Goal: Task Accomplishment & Management: Manage account settings

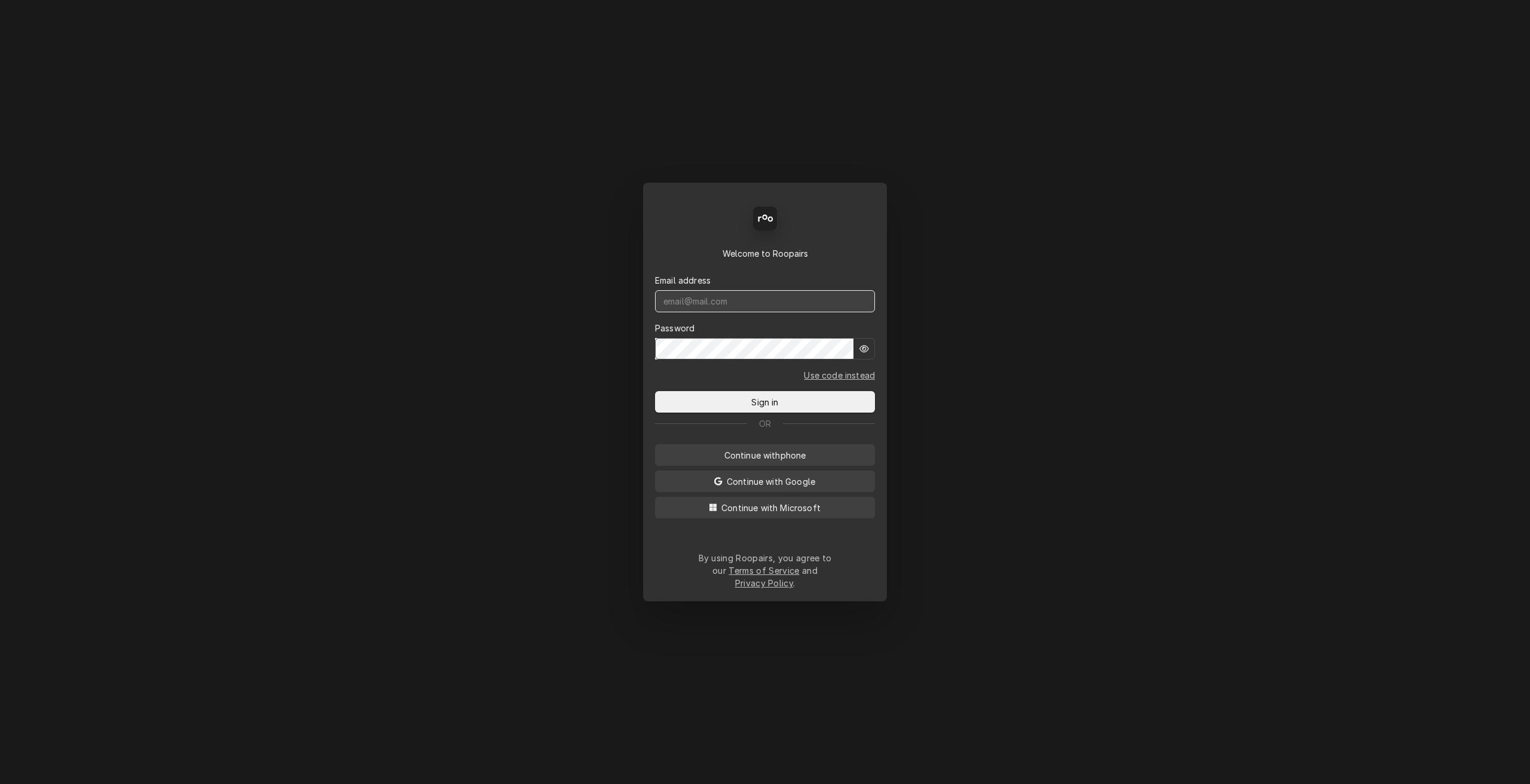
click at [713, 308] on input "Dynamic Content Wrapper" at bounding box center [765, 301] width 220 height 22
type input "service@cornerstoneequipmentrepair.com"
click at [777, 404] on span "Sign in" at bounding box center [765, 402] width 32 height 13
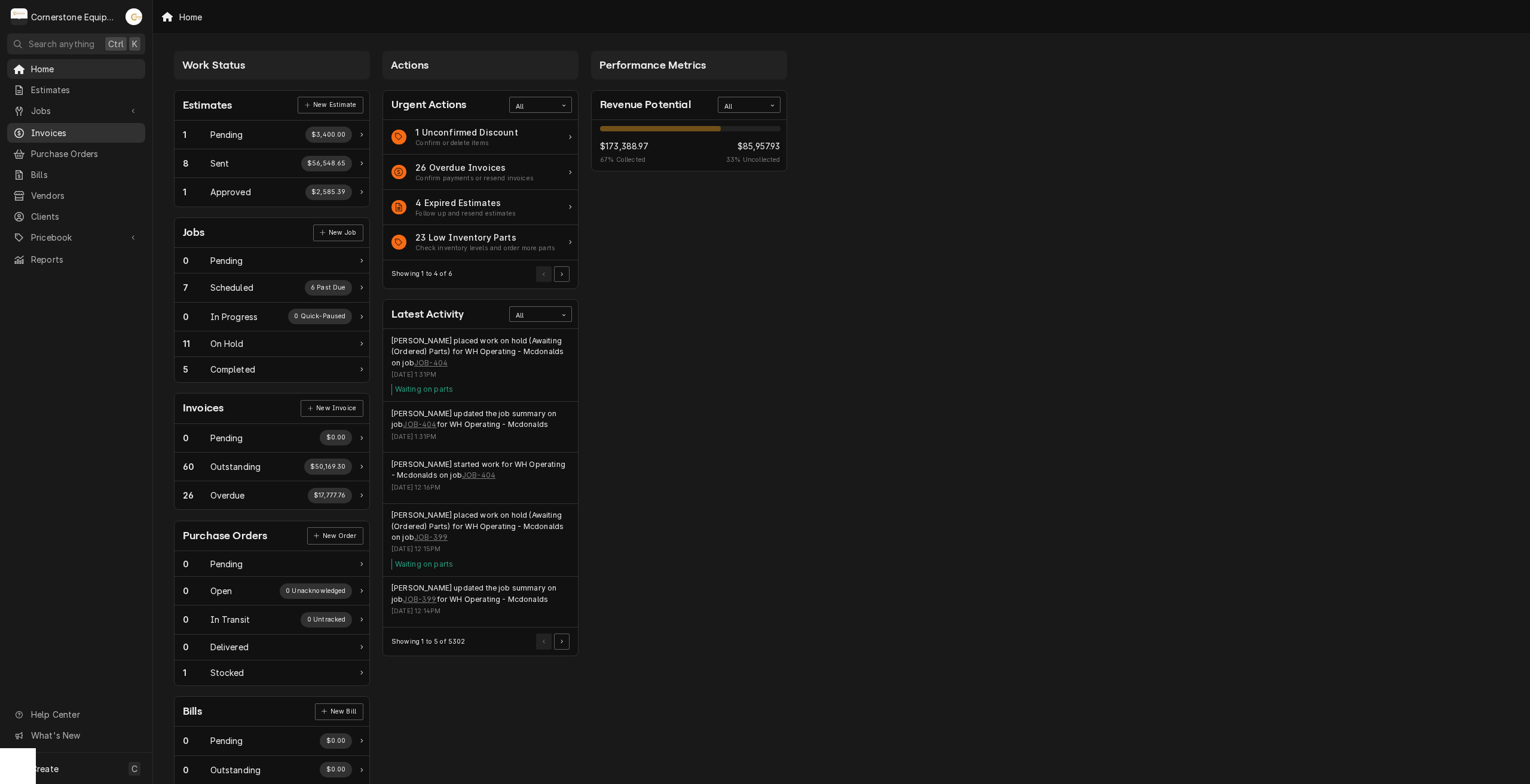
click at [114, 130] on span "Invoices" at bounding box center [84, 133] width 108 height 13
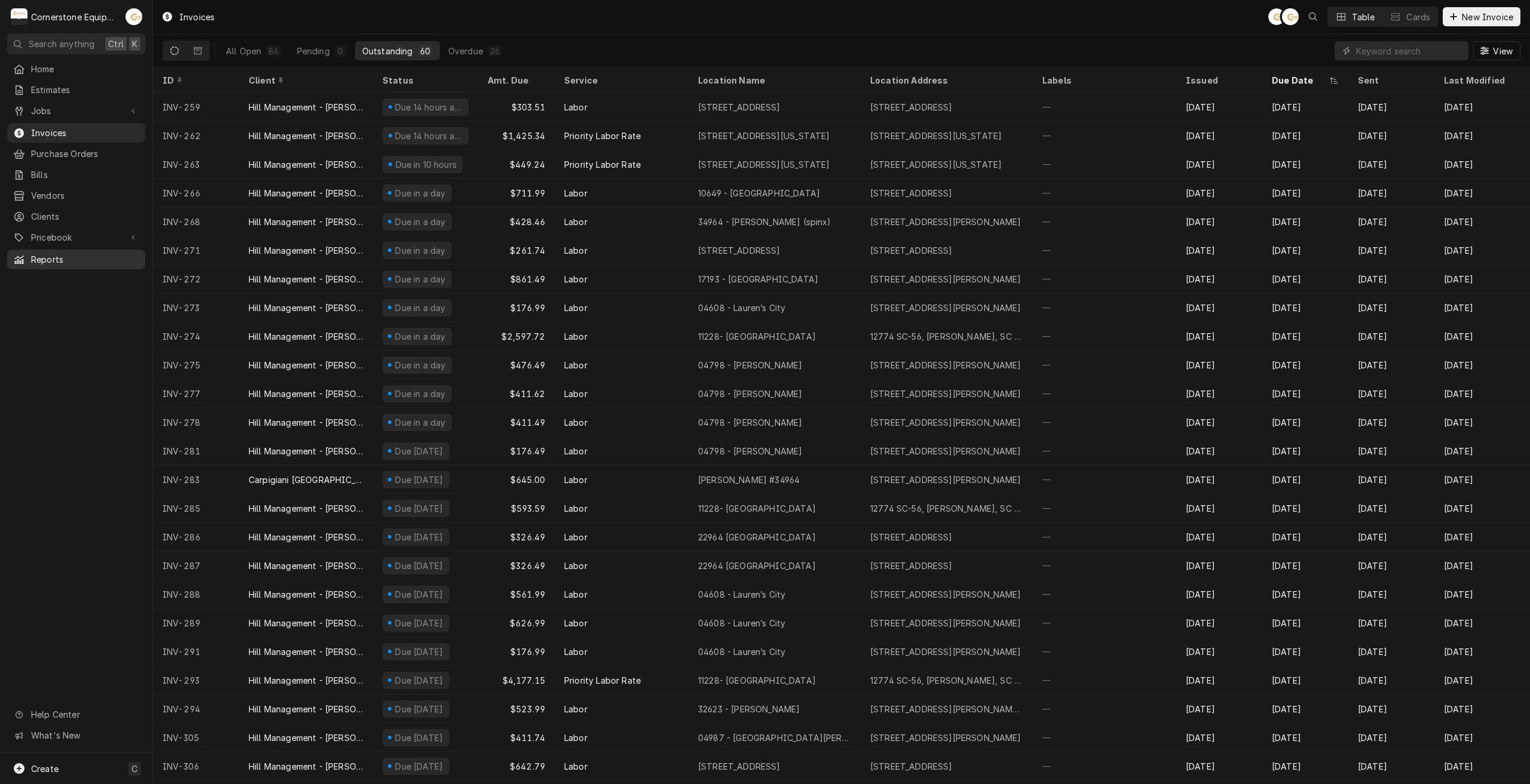
click at [61, 253] on span "Reports" at bounding box center [84, 259] width 108 height 13
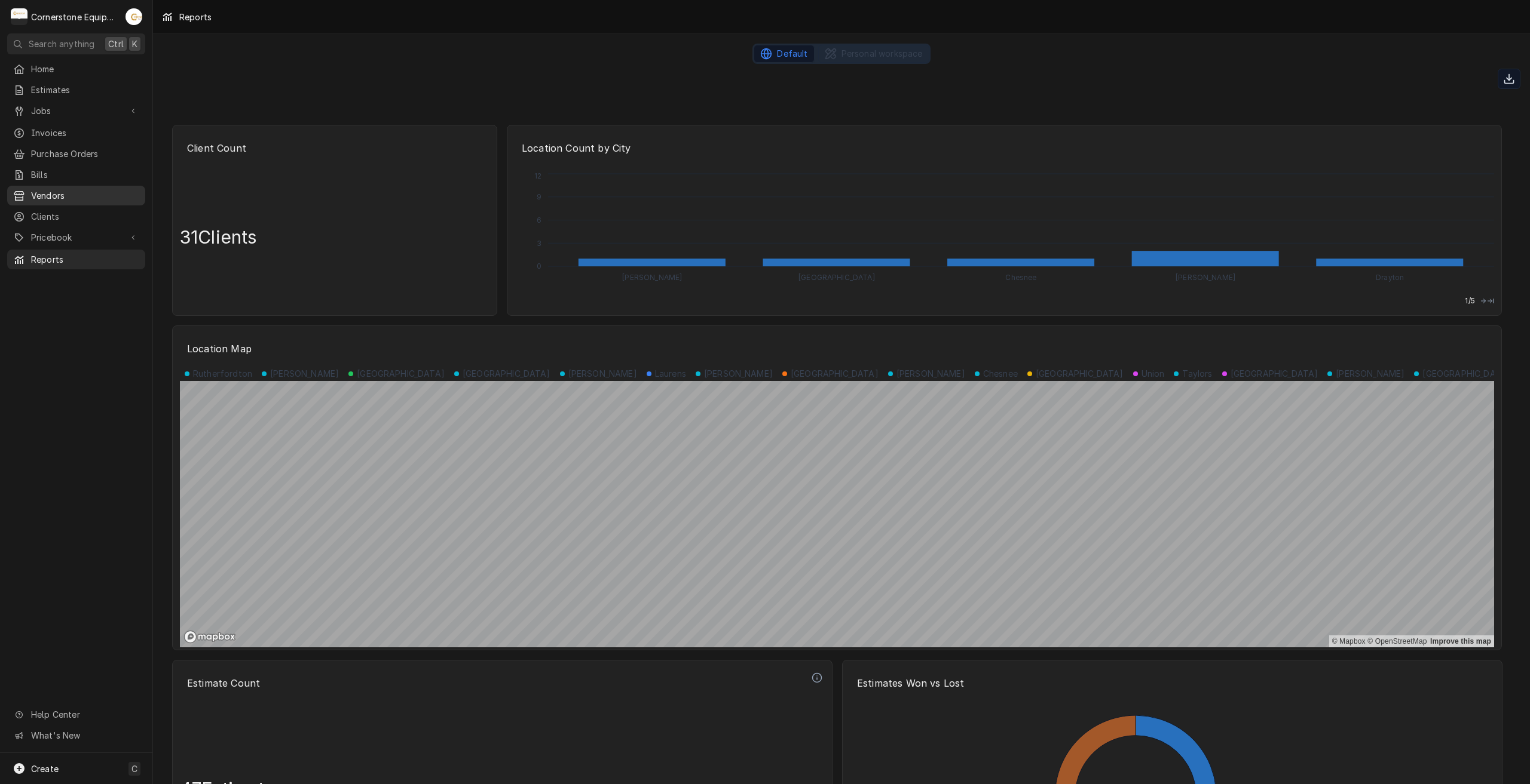
click at [93, 193] on span "Vendors" at bounding box center [84, 195] width 108 height 13
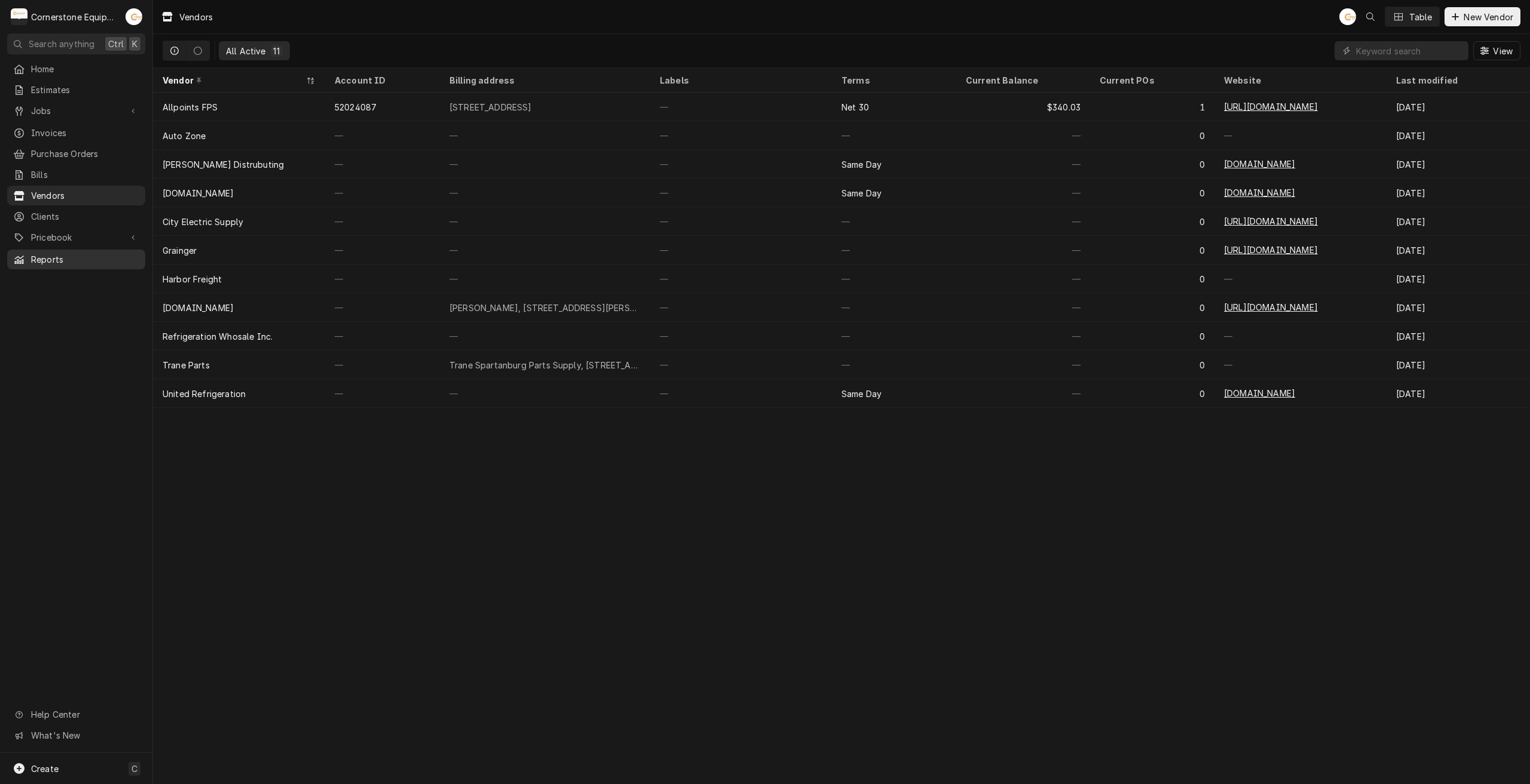
click at [77, 253] on span "Reports" at bounding box center [84, 259] width 108 height 13
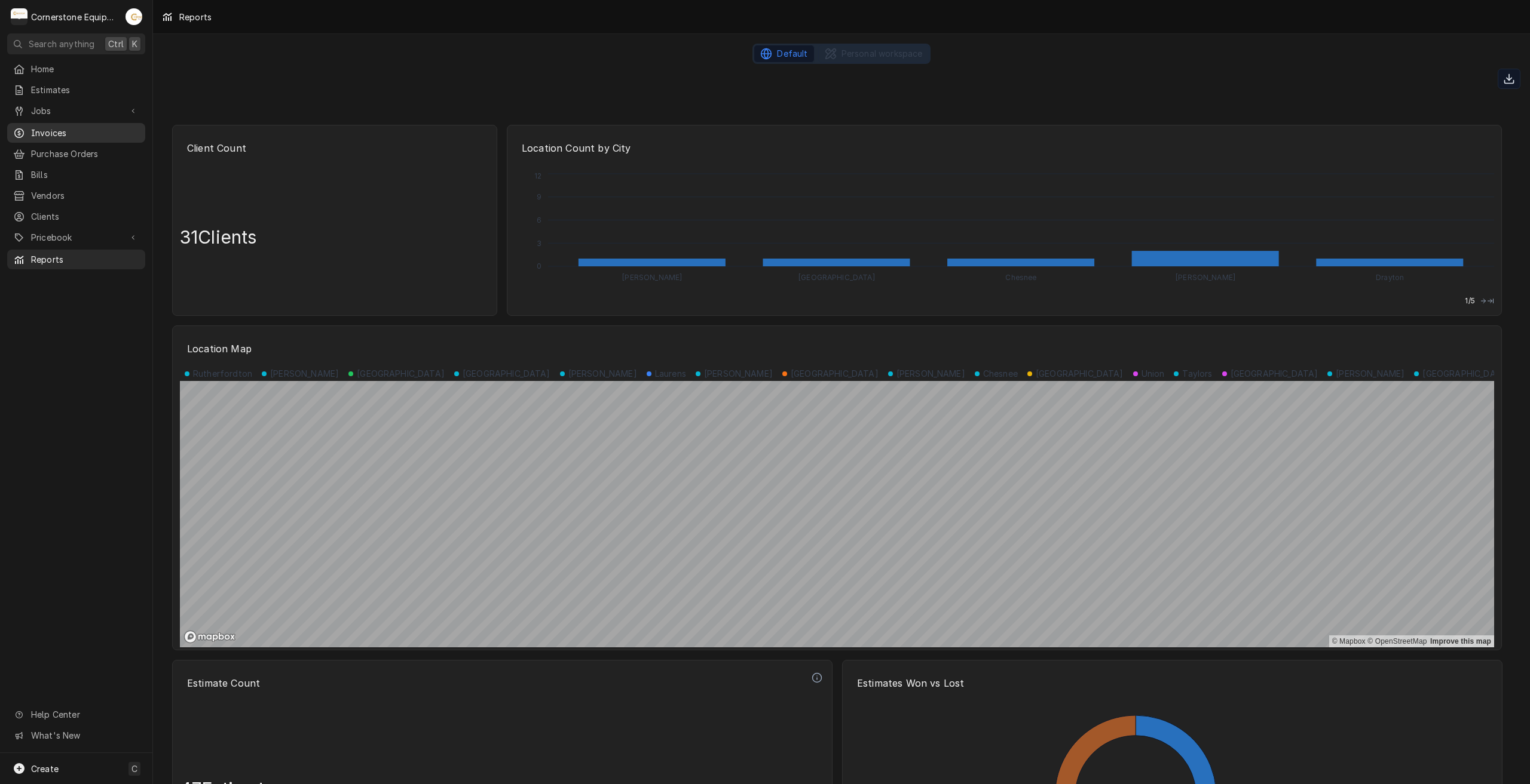
click at [82, 127] on span "Invoices" at bounding box center [84, 133] width 108 height 13
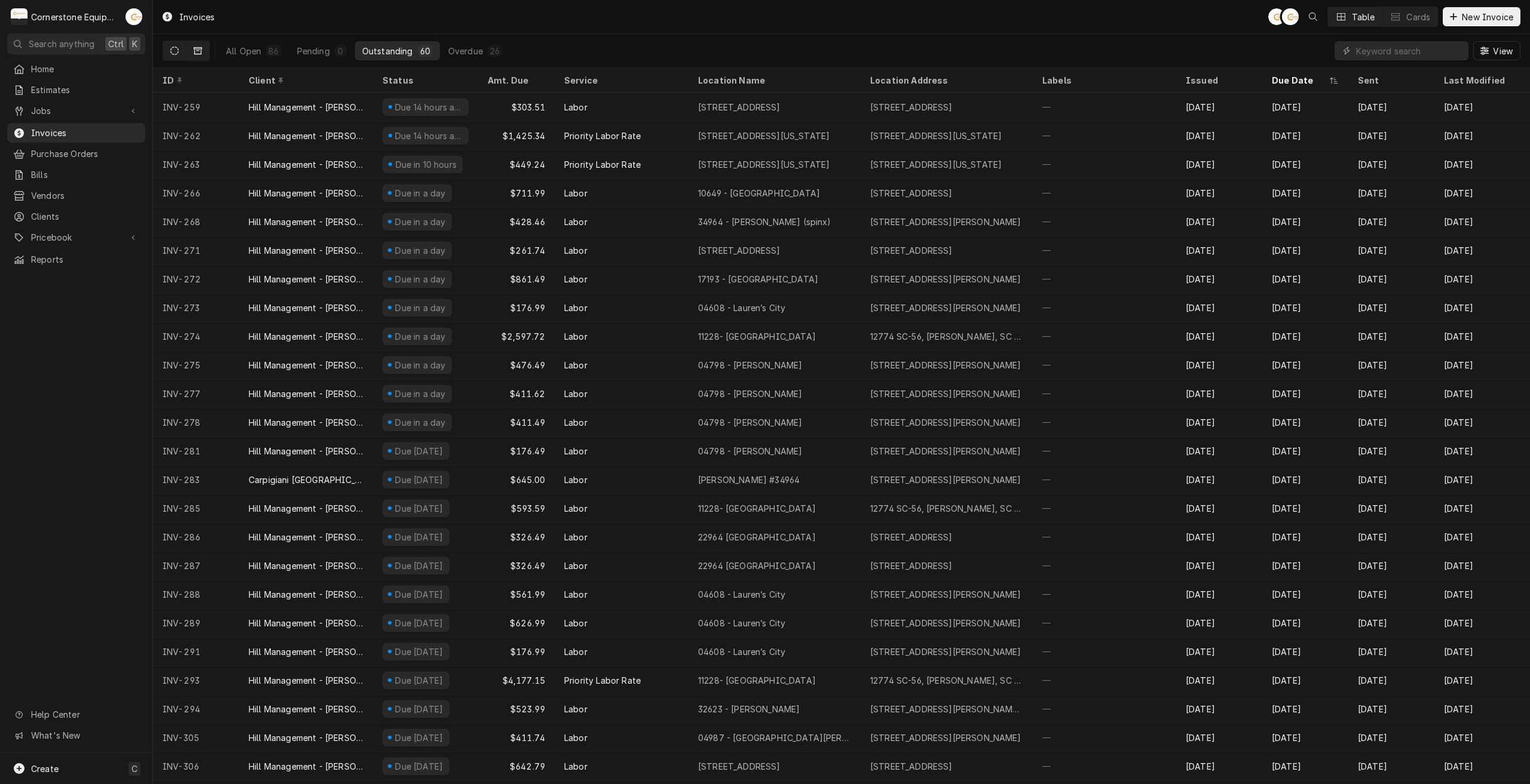
click at [198, 49] on icon "Dynamic Content Wrapper" at bounding box center [197, 50] width 8 height 7
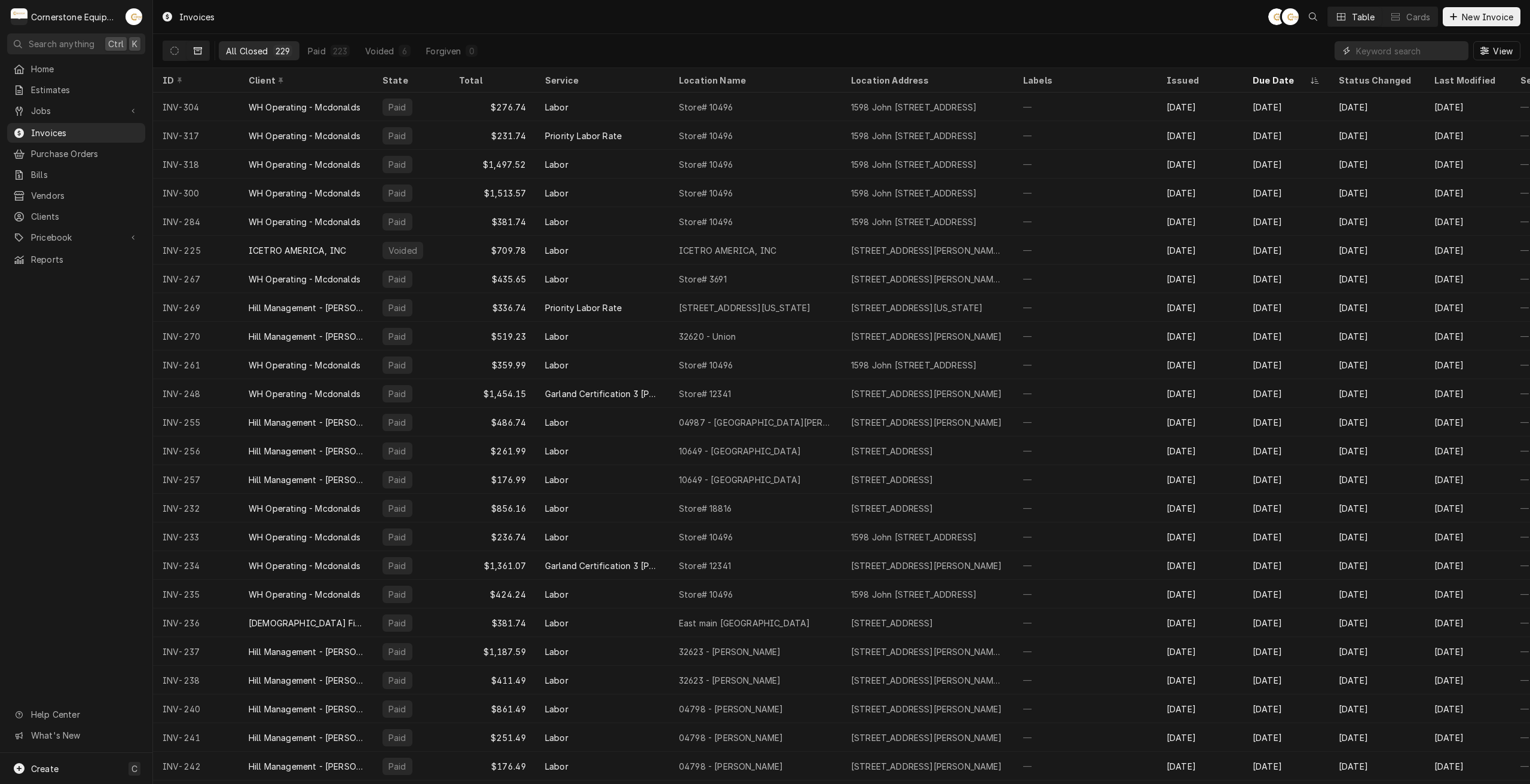
click at [1388, 49] on input "Dynamic Content Wrapper" at bounding box center [1408, 50] width 106 height 19
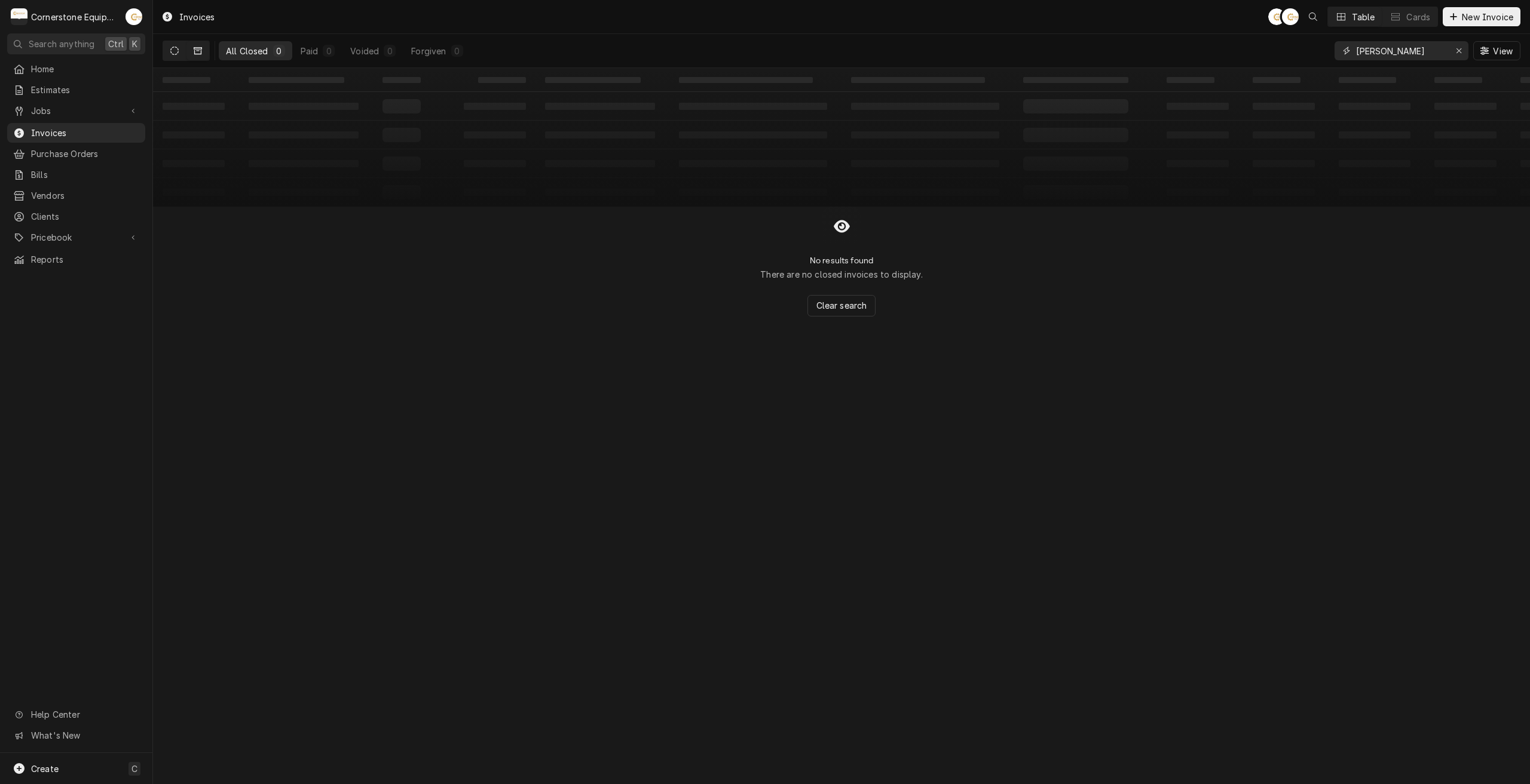
type input "benny"
click at [175, 49] on icon "Dynamic Content Wrapper" at bounding box center [174, 50] width 8 height 8
click at [1460, 50] on icon "Erase input" at bounding box center [1459, 50] width 7 height 8
type input "benny"
click at [1459, 51] on icon "Erase input" at bounding box center [1458, 50] width 5 height 5
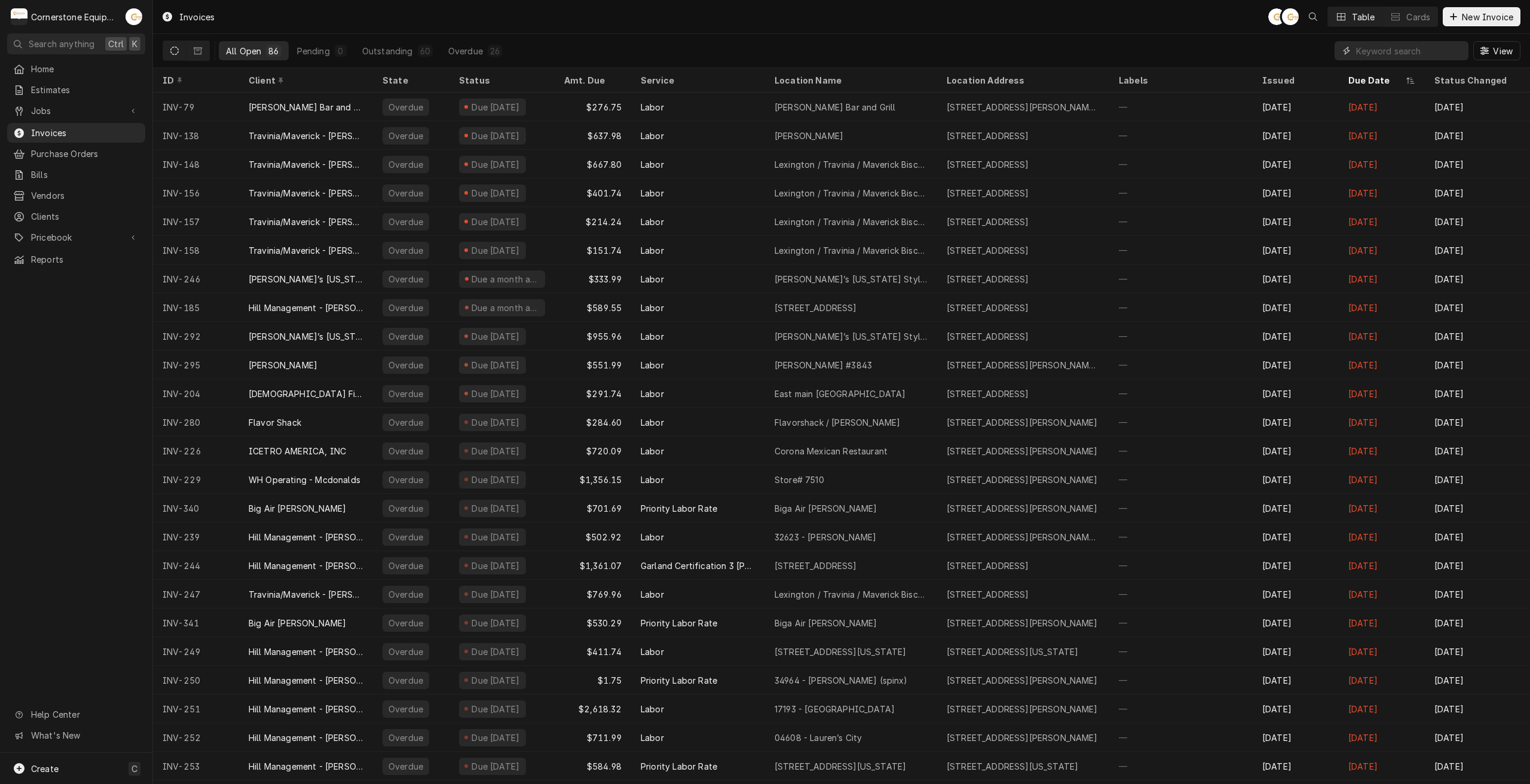
click at [1373, 50] on input "Dynamic Content Wrapper" at bounding box center [1408, 50] width 106 height 19
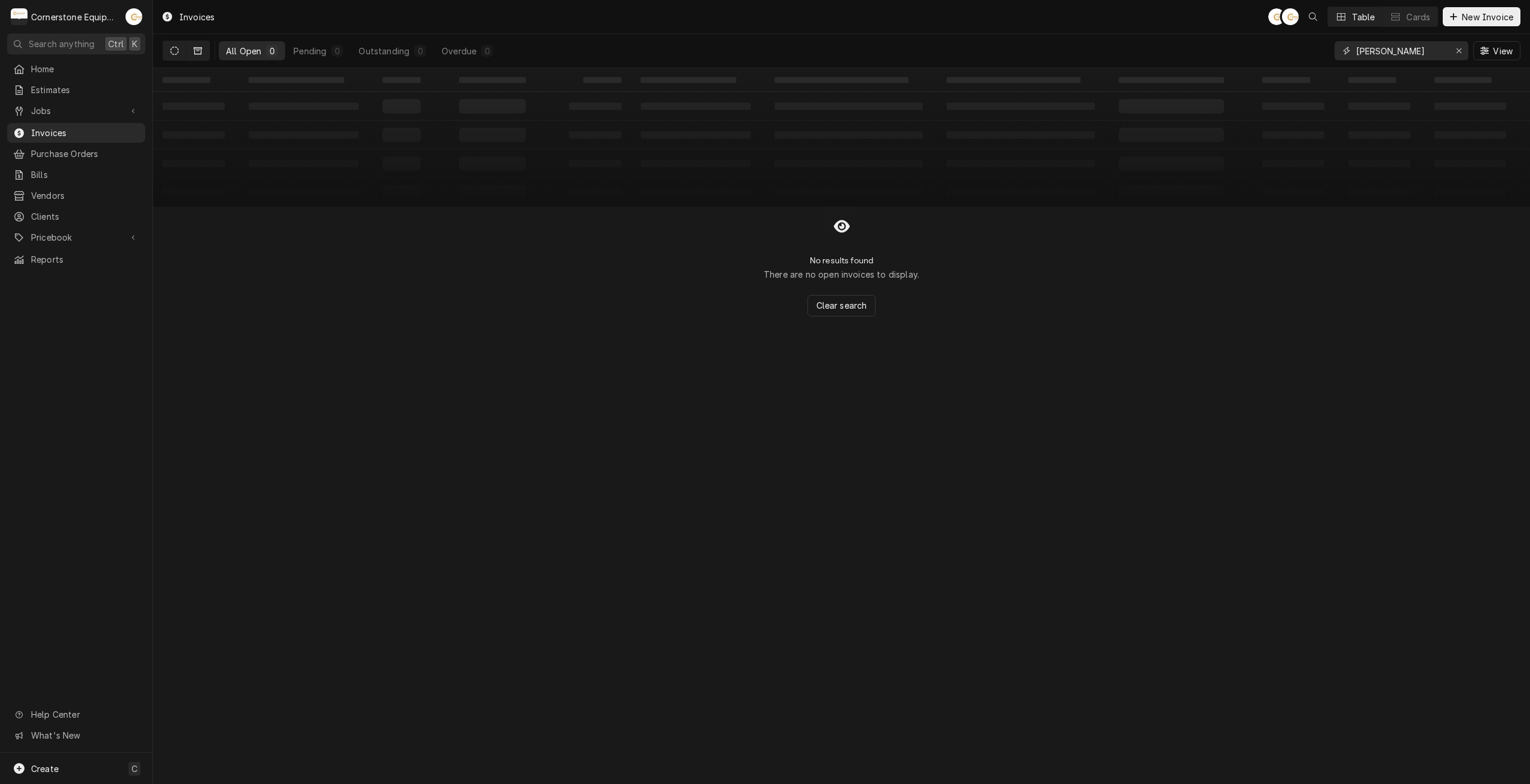
type input "bennie"
click at [203, 49] on button "Dynamic Content Wrapper" at bounding box center [197, 50] width 23 height 19
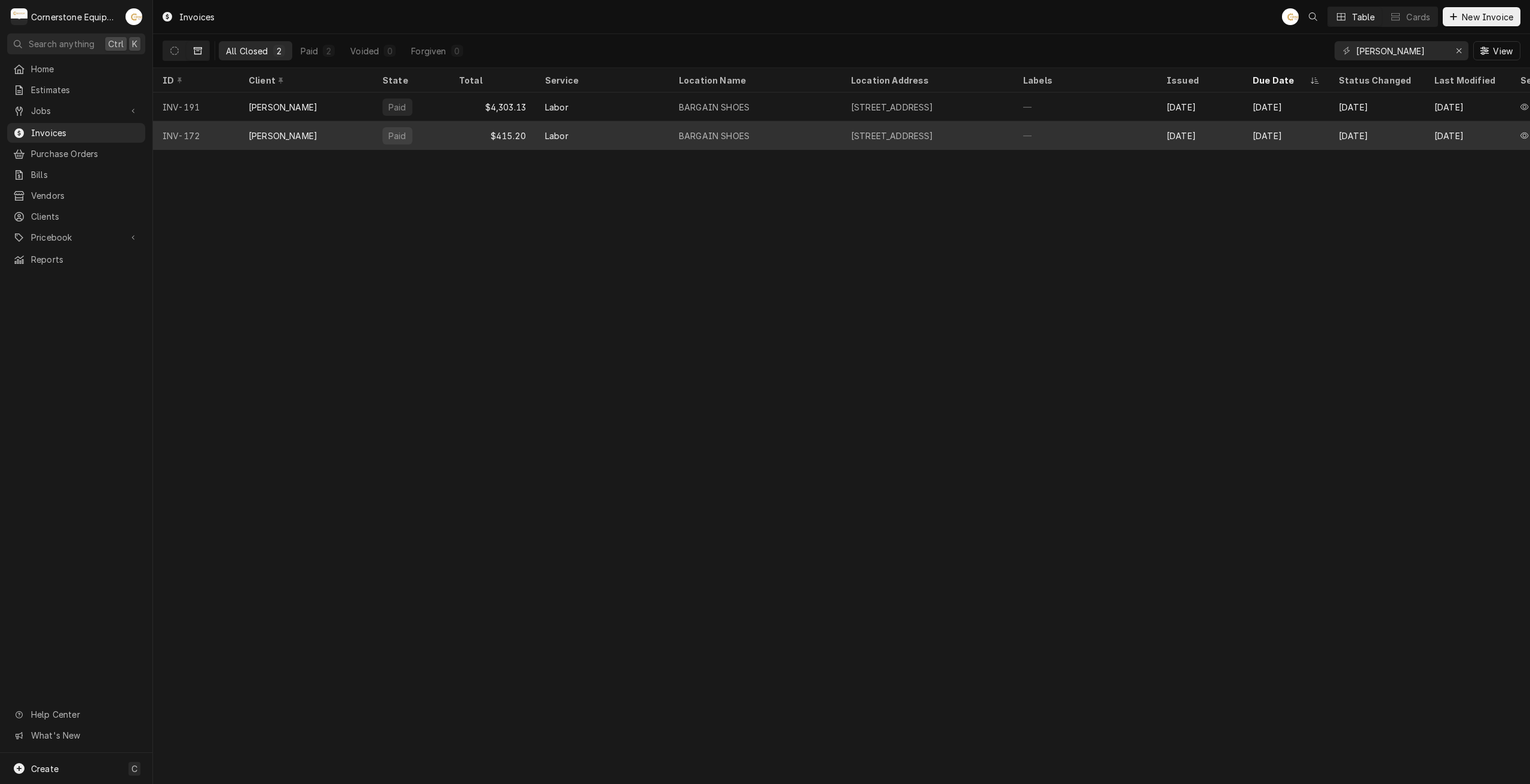
click at [536, 128] on div "Labor" at bounding box center [602, 135] width 134 height 29
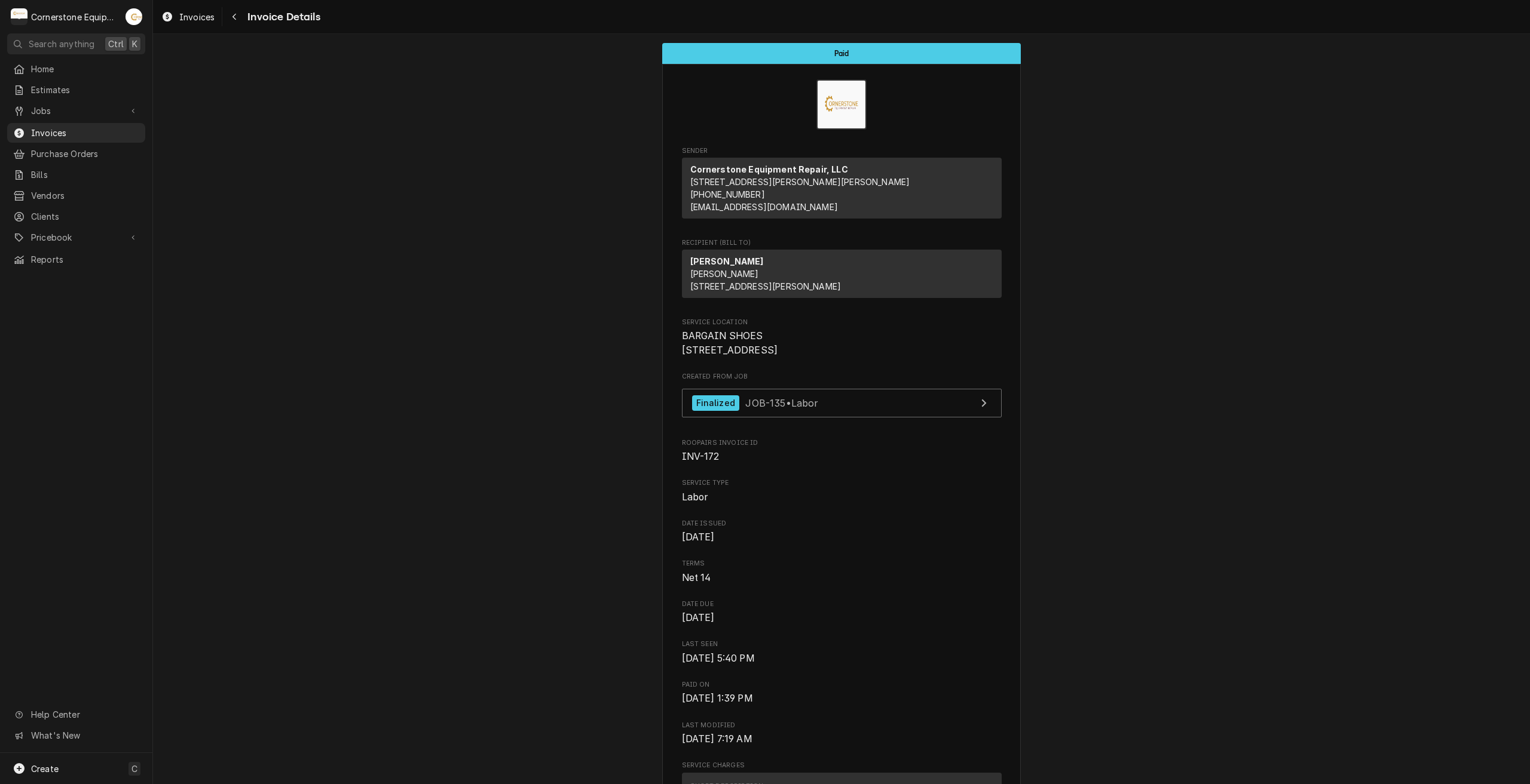
click at [256, 20] on span "Invoice Details" at bounding box center [281, 17] width 76 height 16
click at [236, 16] on icon "Navigate back" at bounding box center [234, 17] width 5 height 8
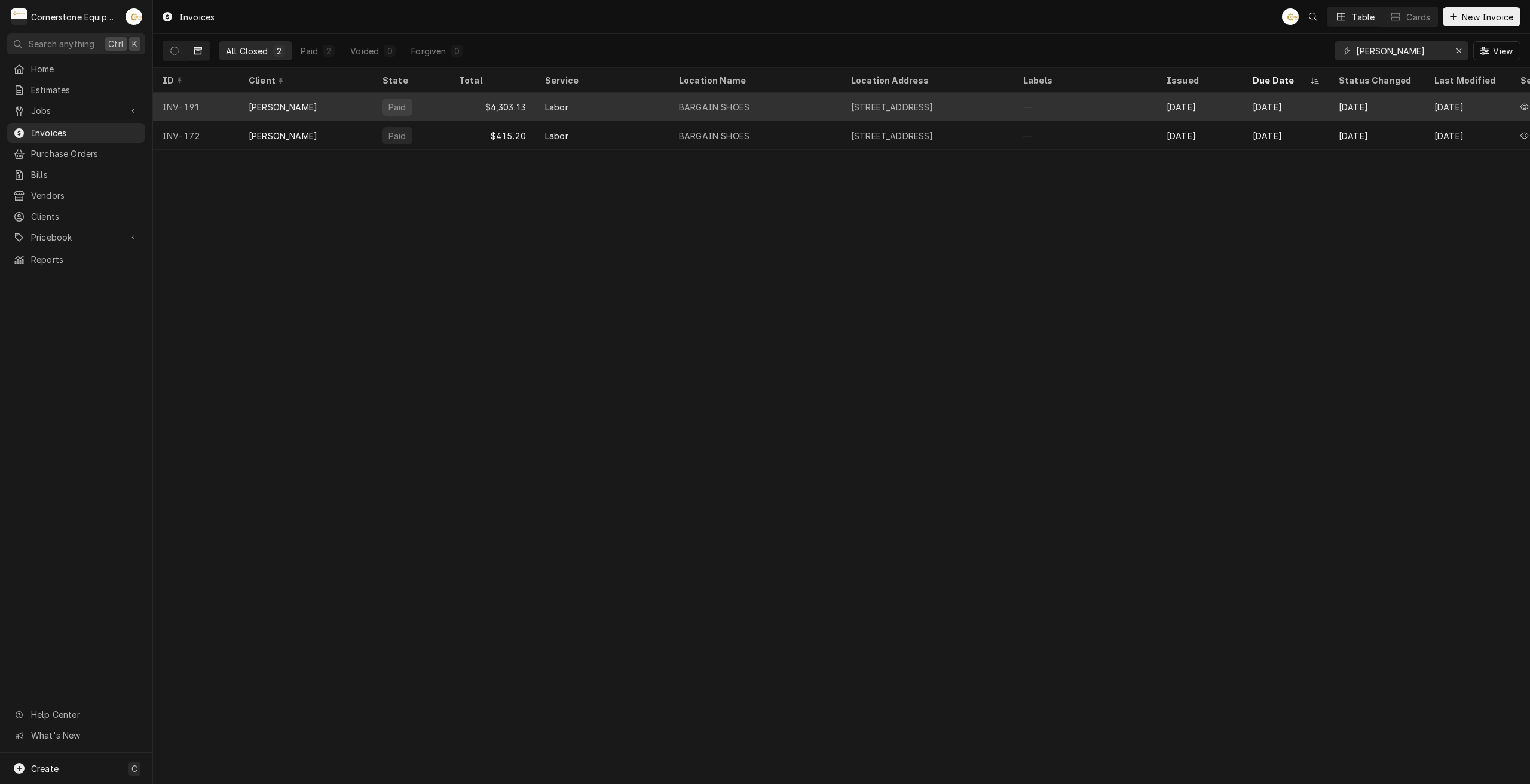
click at [517, 99] on div "$4,303.13" at bounding box center [492, 107] width 86 height 29
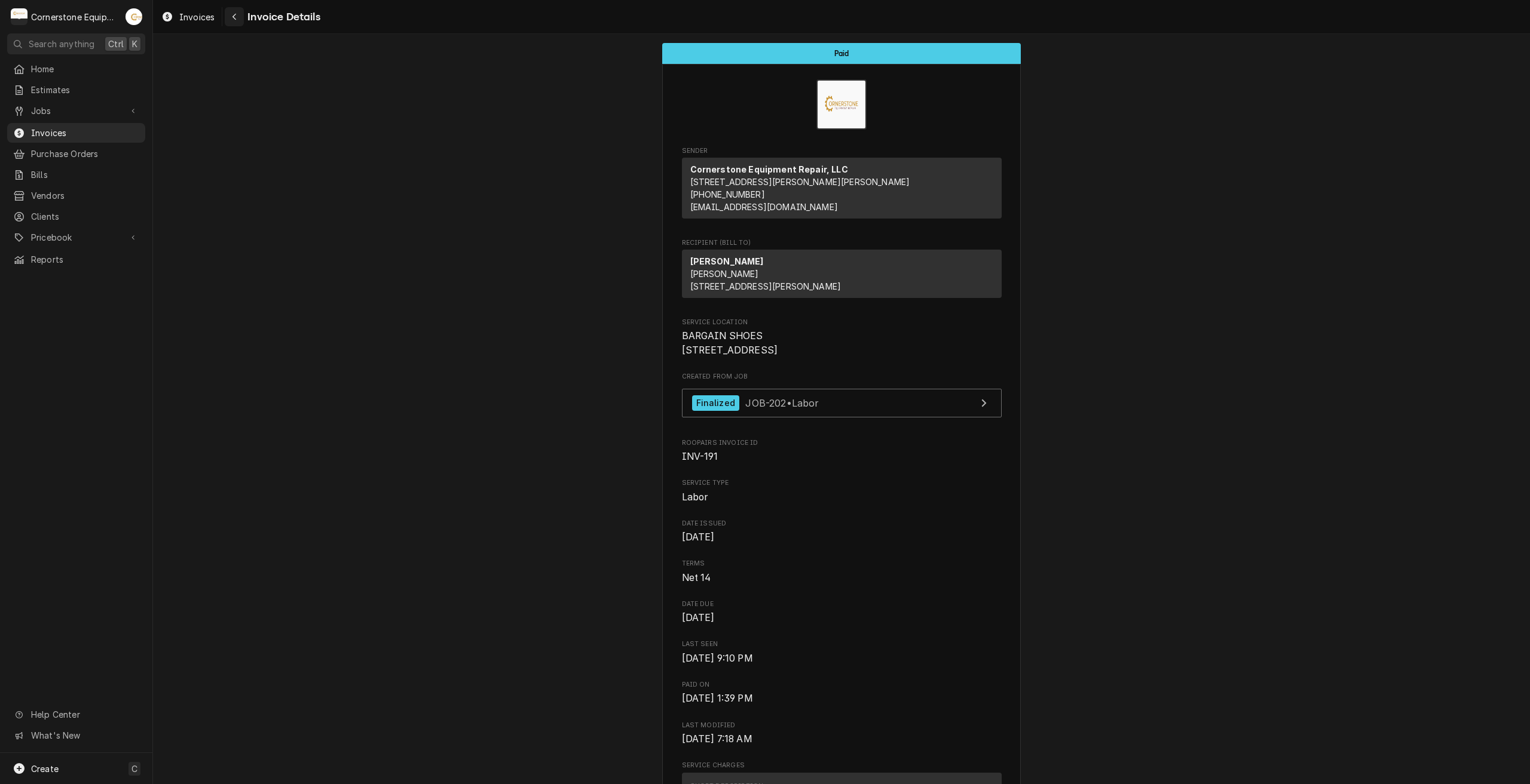
click at [241, 16] on div "Navigate back" at bounding box center [234, 17] width 12 height 12
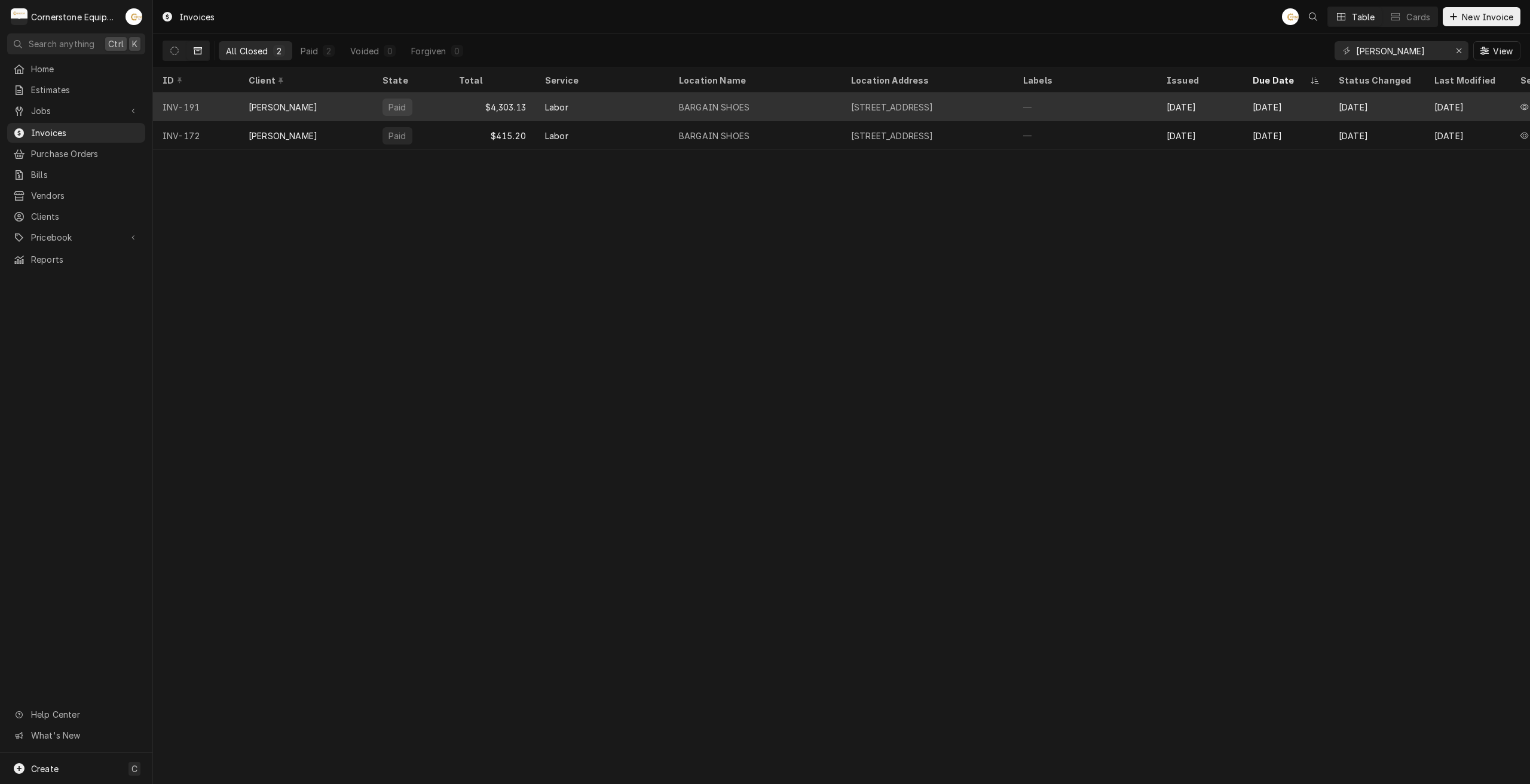
click at [548, 107] on div "Labor" at bounding box center [557, 107] width 24 height 13
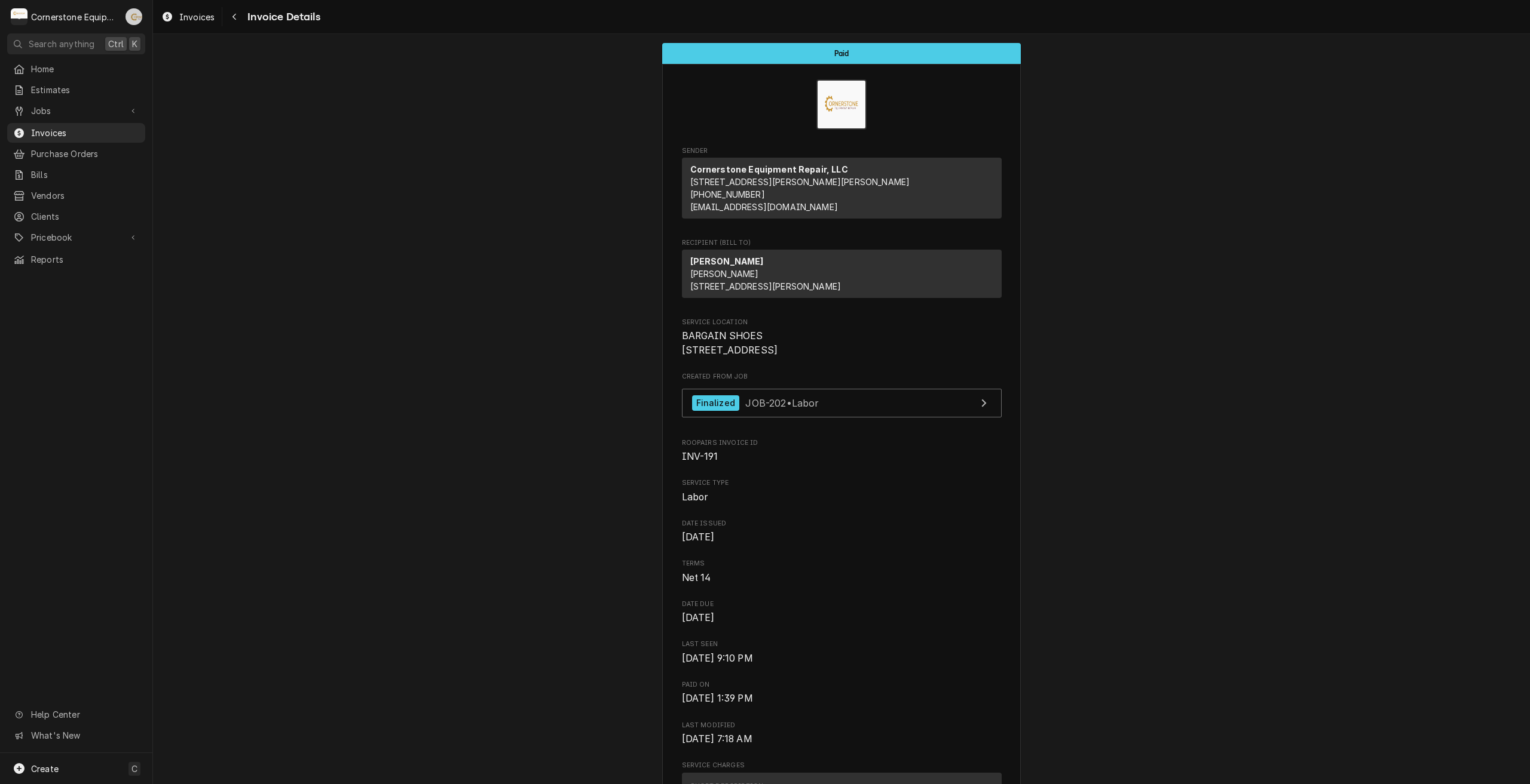
click at [131, 14] on div "Andrew Buigues's Avatar" at bounding box center [134, 16] width 17 height 17
click at [187, 42] on div "Settings" at bounding box center [191, 42] width 90 height 13
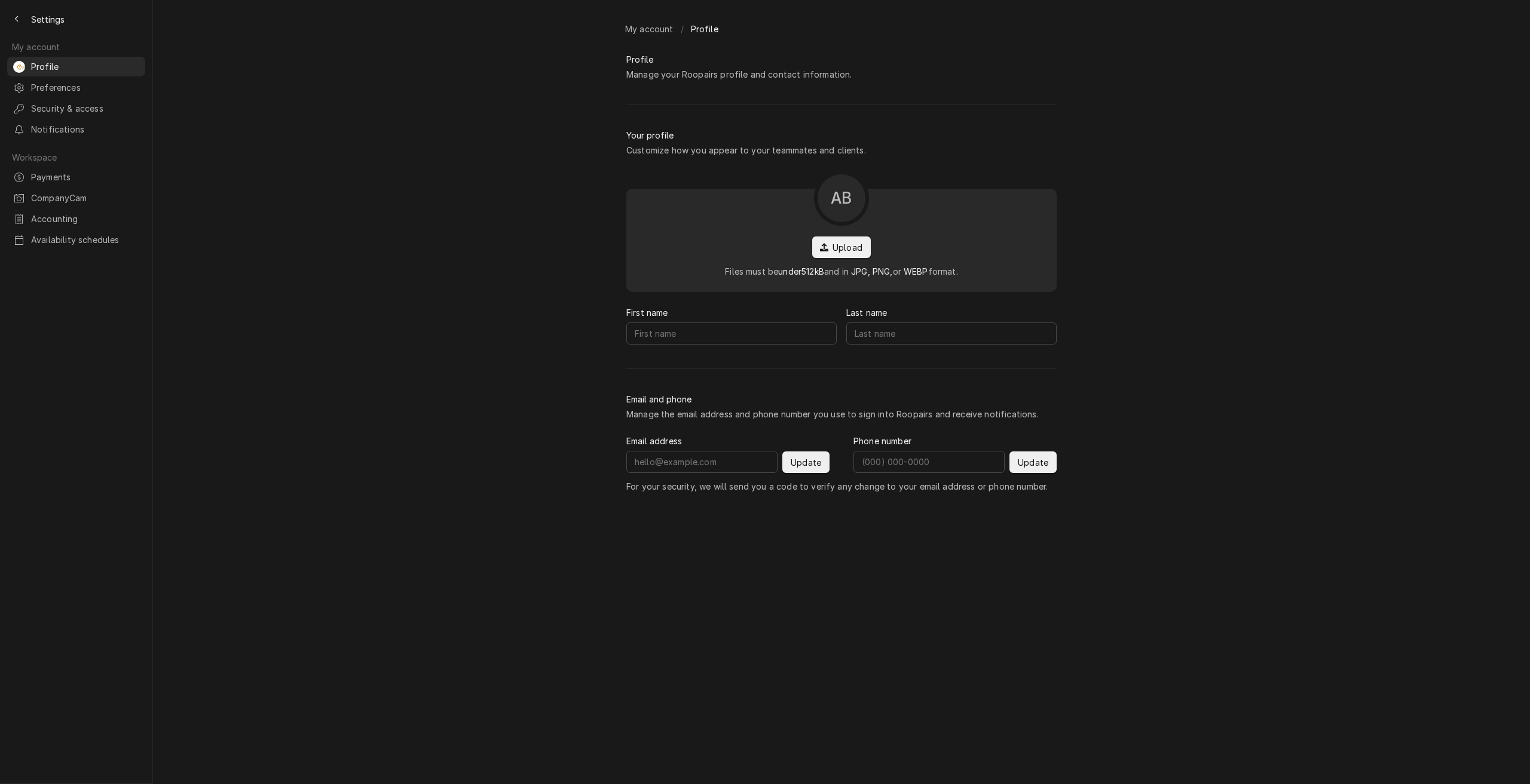
type input "[PERSON_NAME]"
type input "Buigues"
type input "[EMAIL_ADDRESS][DOMAIN_NAME]"
type input "[PHONE_NUMBER]"
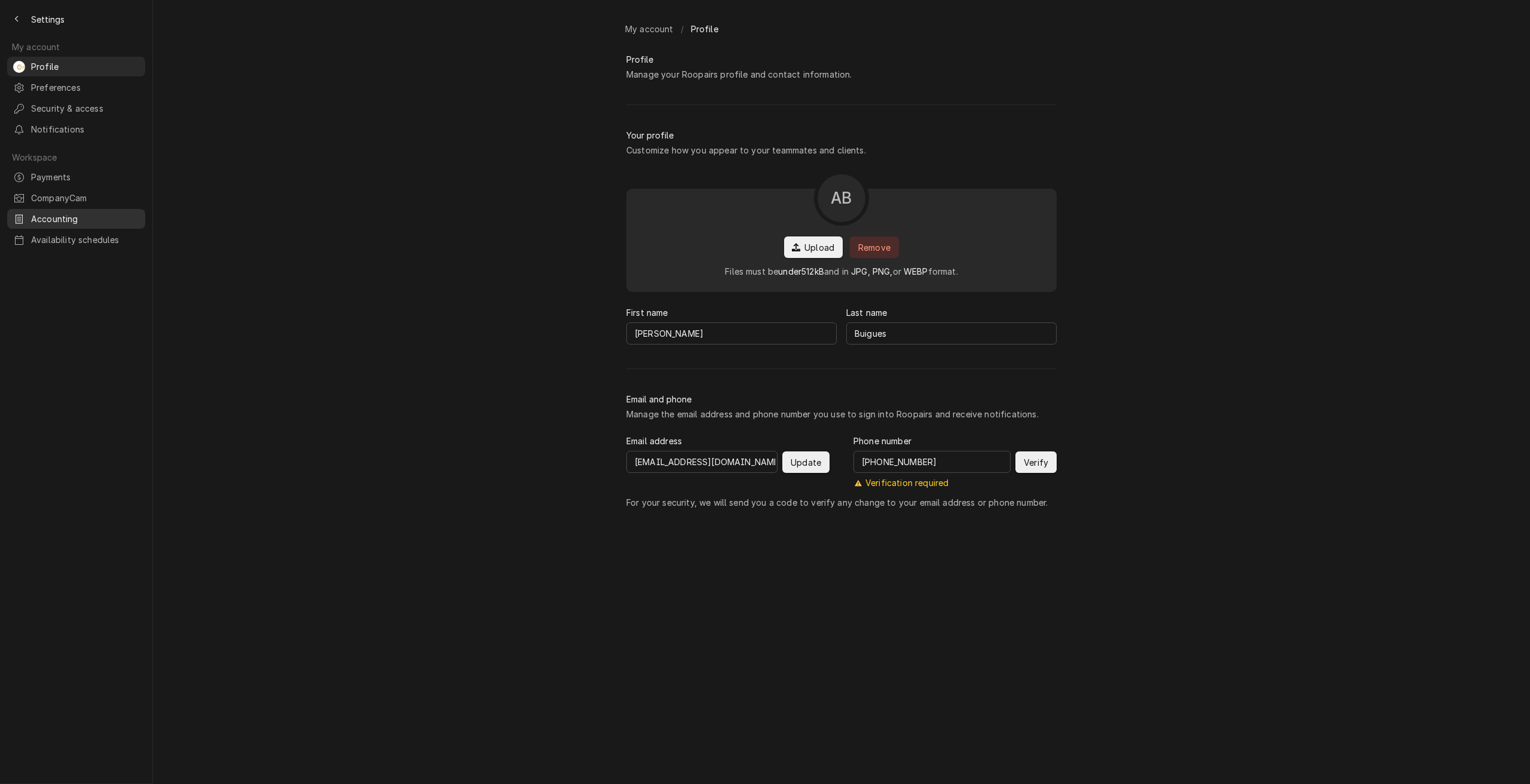
click at [64, 216] on div "Accounting" at bounding box center [76, 219] width 134 height 15
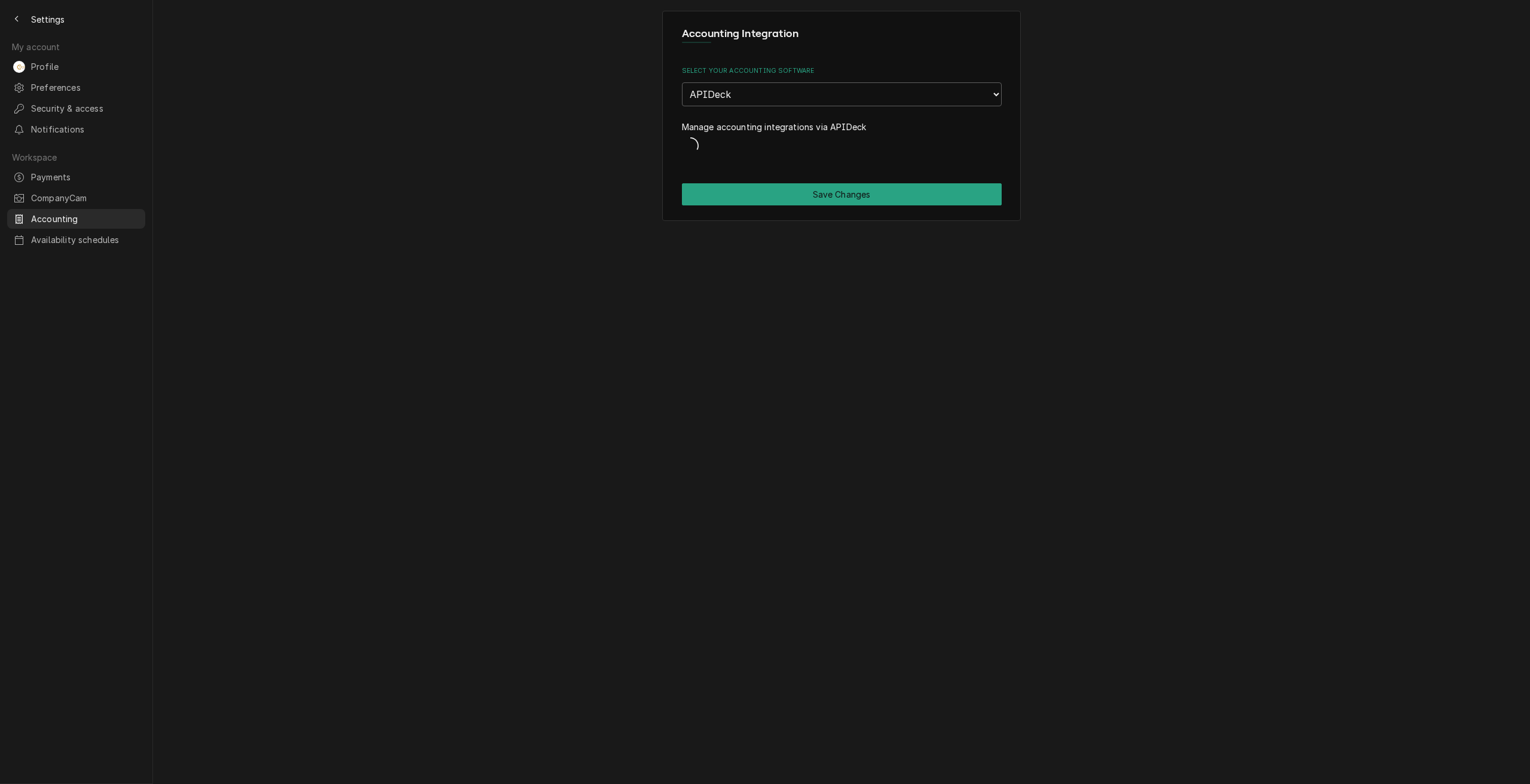
select select "25"
select select "26"
select select "1"
select select "1150040003"
select select "29"
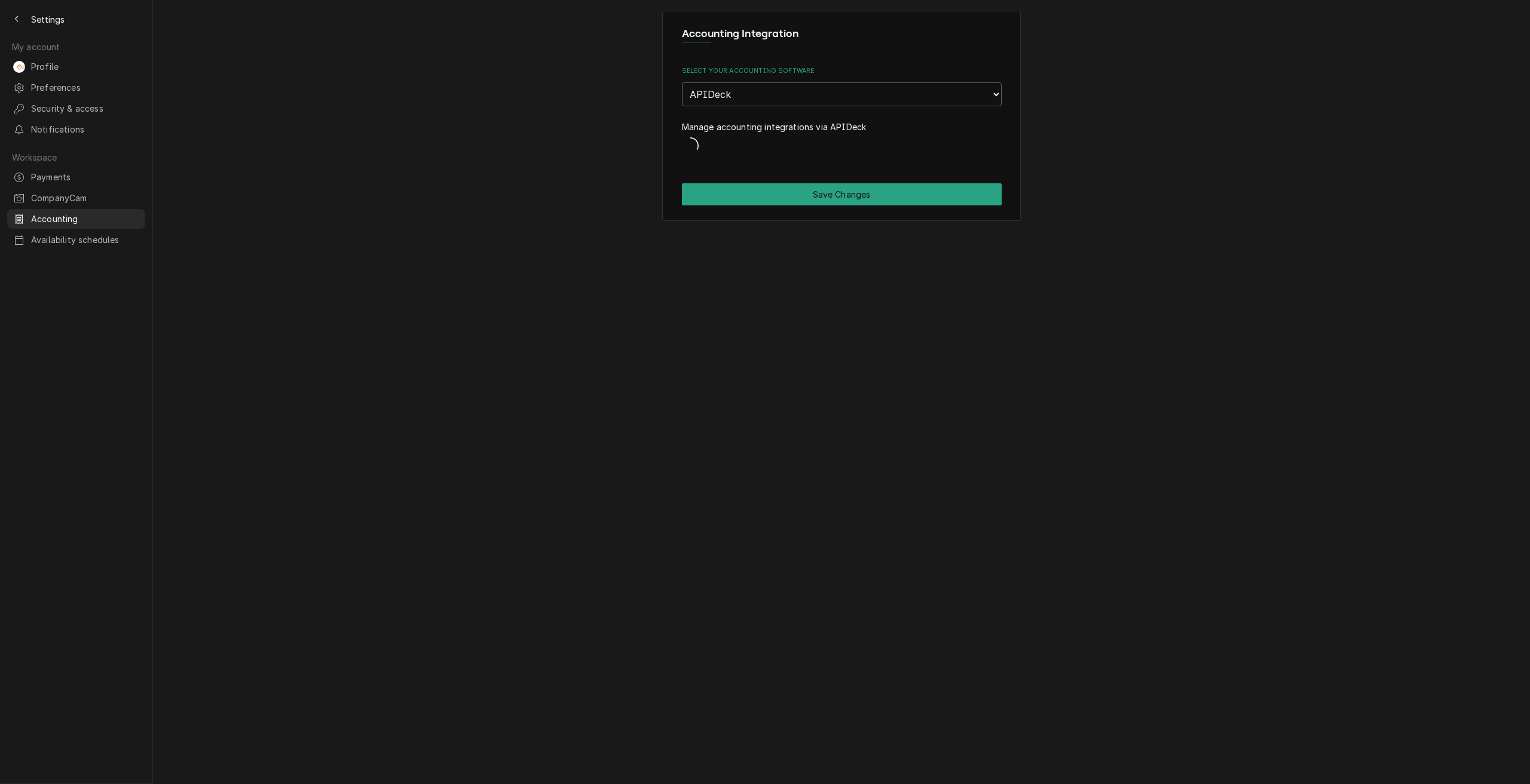
select select "1150040004"
select select "16"
select select "18"
select select "1150040005"
